Goal: Communication & Community: Ask a question

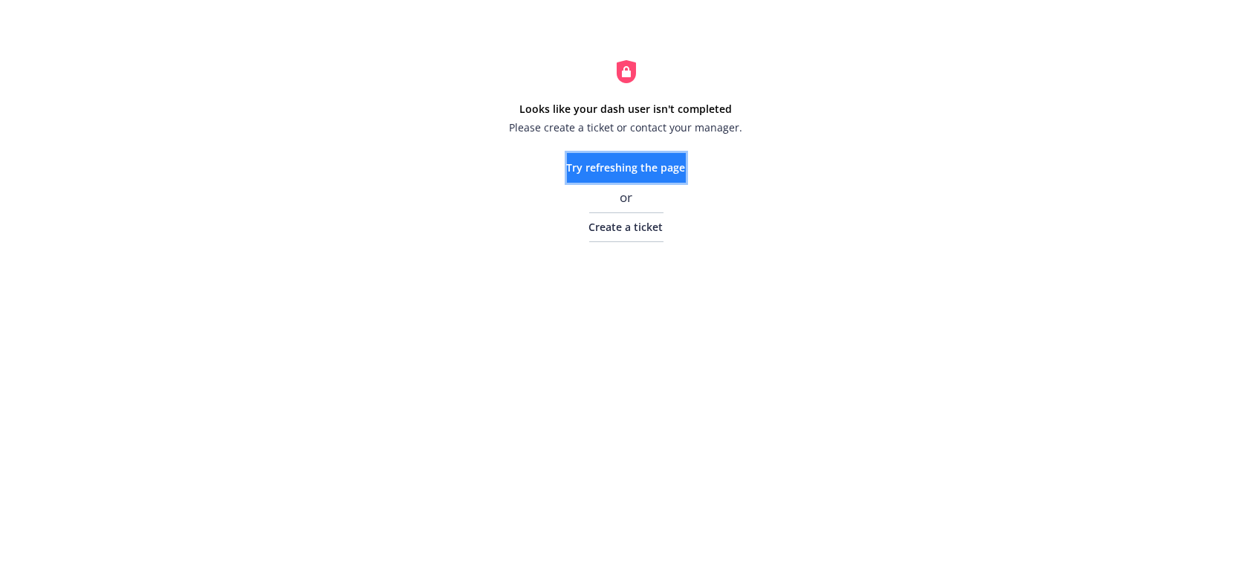
click at [574, 170] on span "Try refreshing the page" at bounding box center [626, 167] width 119 height 14
